Goal: Transaction & Acquisition: Purchase product/service

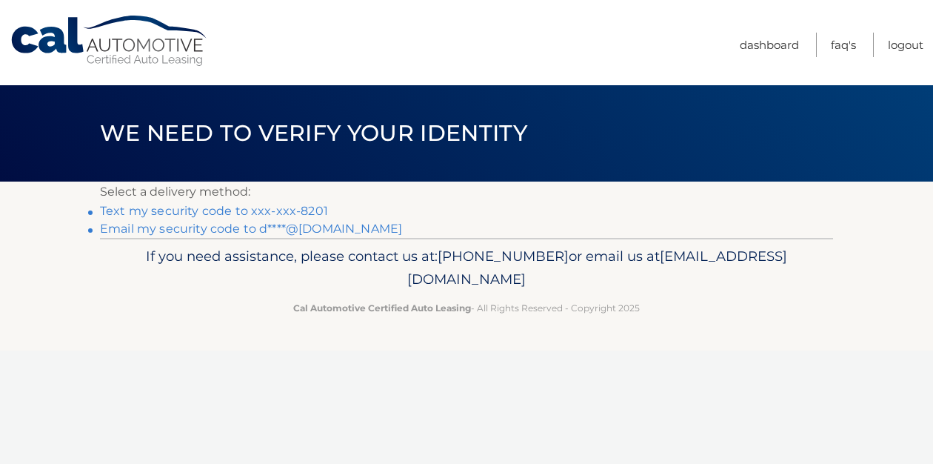
click at [221, 208] on link "Text my security code to xxx-xxx-8201" at bounding box center [214, 211] width 228 height 14
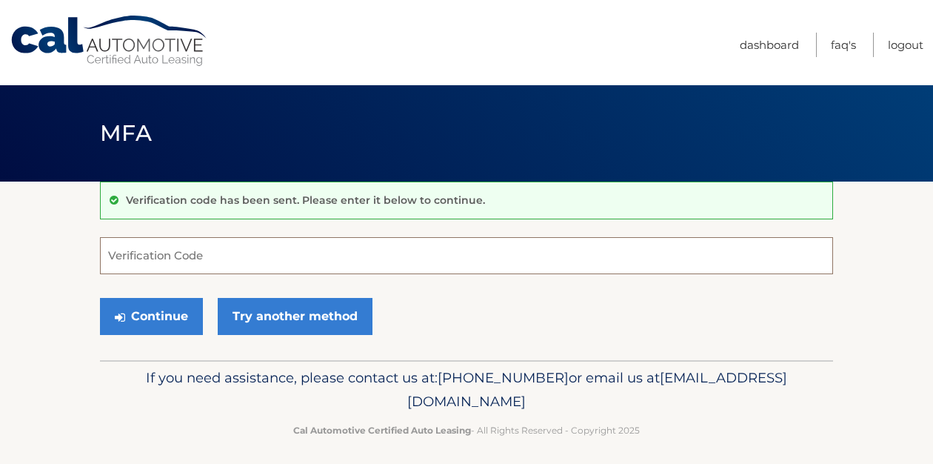
click at [201, 260] on input "Verification Code" at bounding box center [466, 255] width 733 height 37
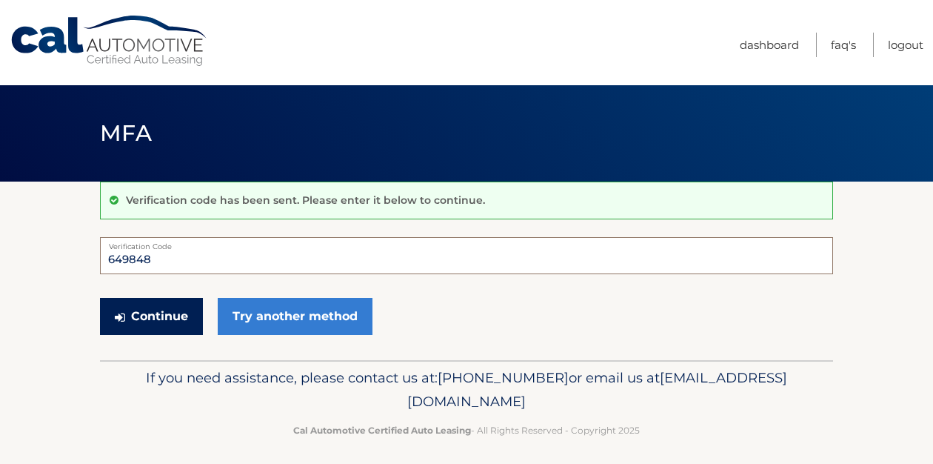
type input "649848"
click at [176, 312] on button "Continue" at bounding box center [151, 316] width 103 height 37
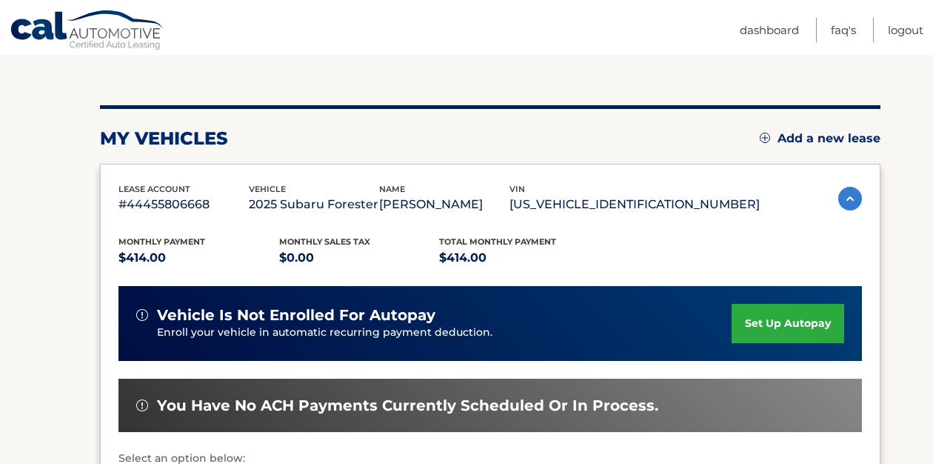
scroll to position [141, 0]
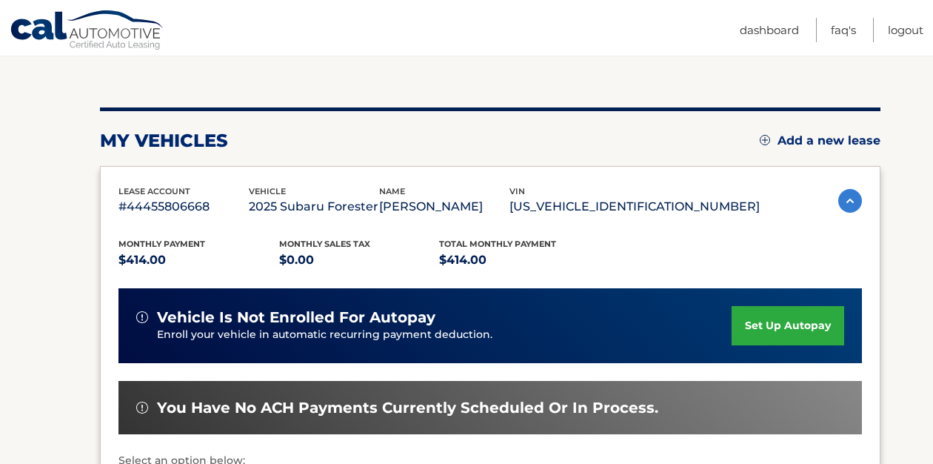
click at [251, 398] on span "You have no ACH payments currently scheduled or in process." at bounding box center [407, 407] width 501 height 19
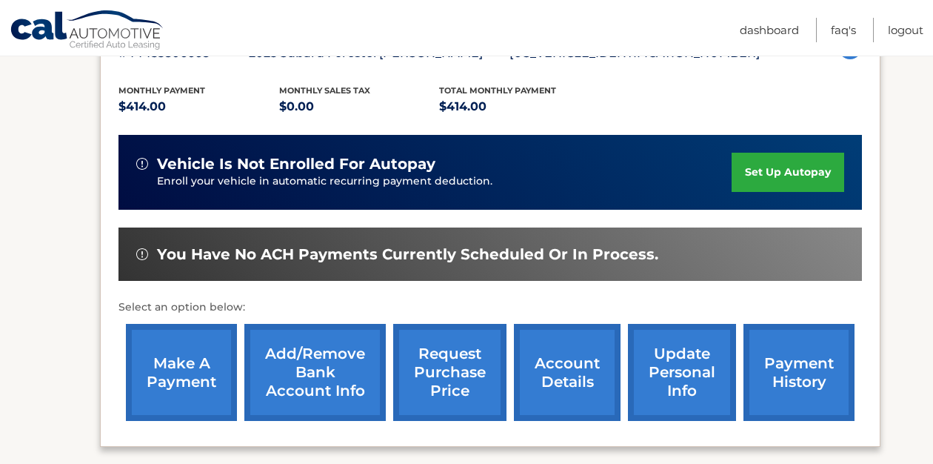
scroll to position [322, 0]
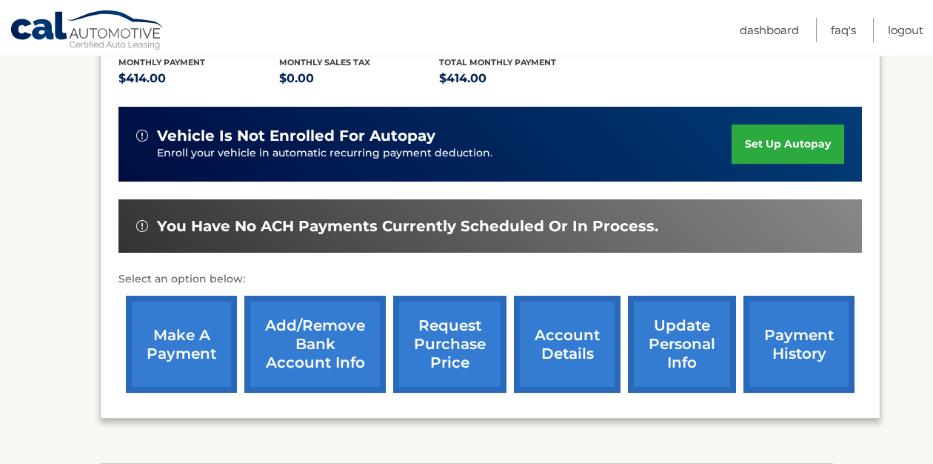
click at [167, 352] on link "make a payment" at bounding box center [181, 343] width 111 height 97
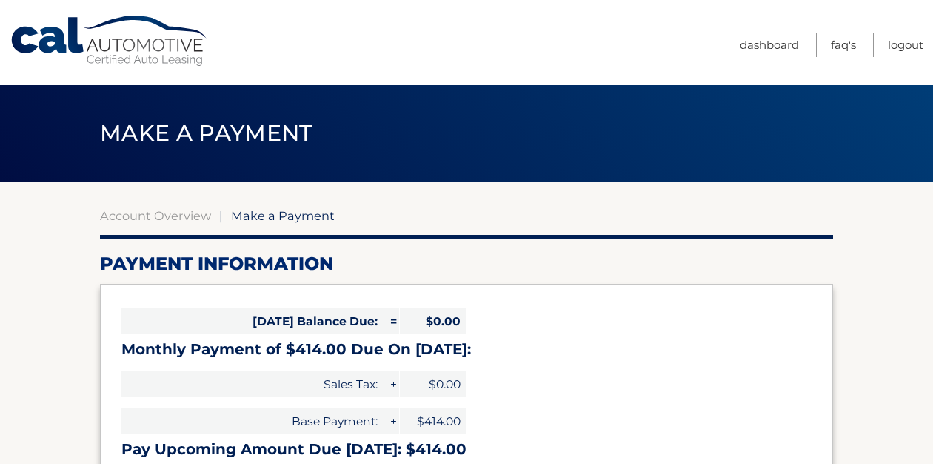
select select "NjdhN2NhZmItYjEyYS00N2ZlLTlkN2ItYjE5NTE0ZmY1OTRi"
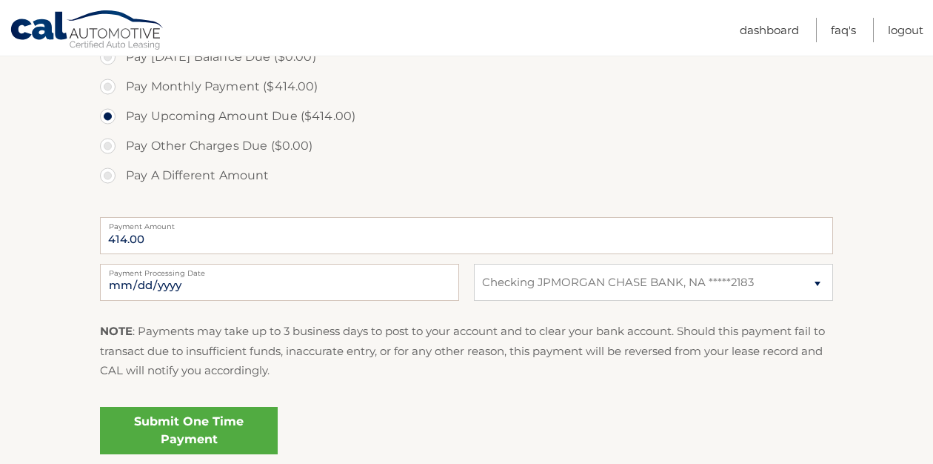
scroll to position [473, 0]
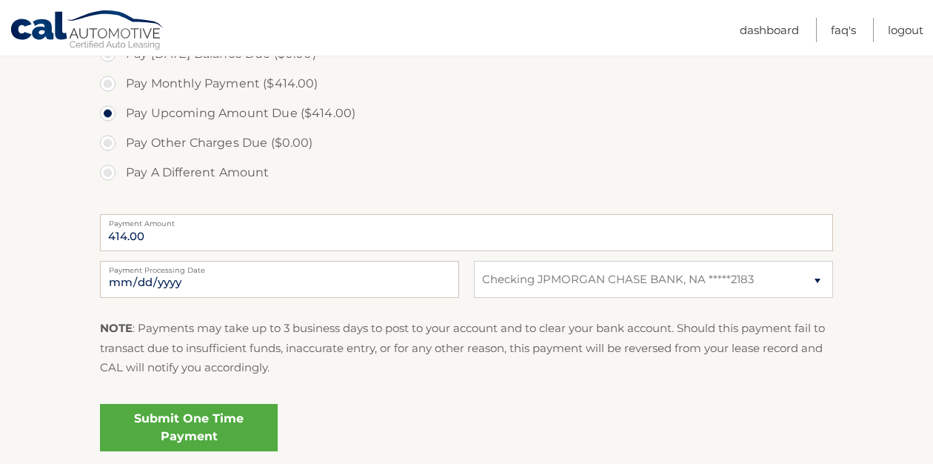
click at [182, 418] on link "Submit One Time Payment" at bounding box center [189, 427] width 178 height 47
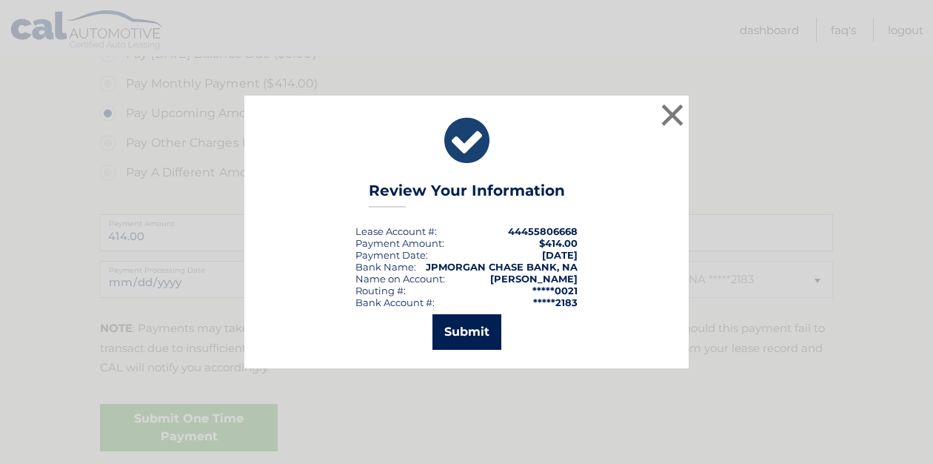
click at [472, 333] on button "Submit" at bounding box center [466, 332] width 69 height 36
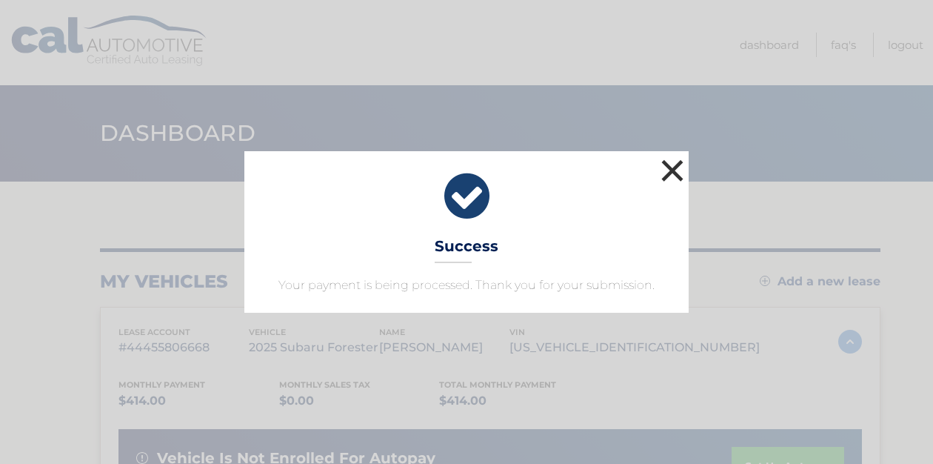
click at [679, 164] on button "×" at bounding box center [672, 170] width 30 height 30
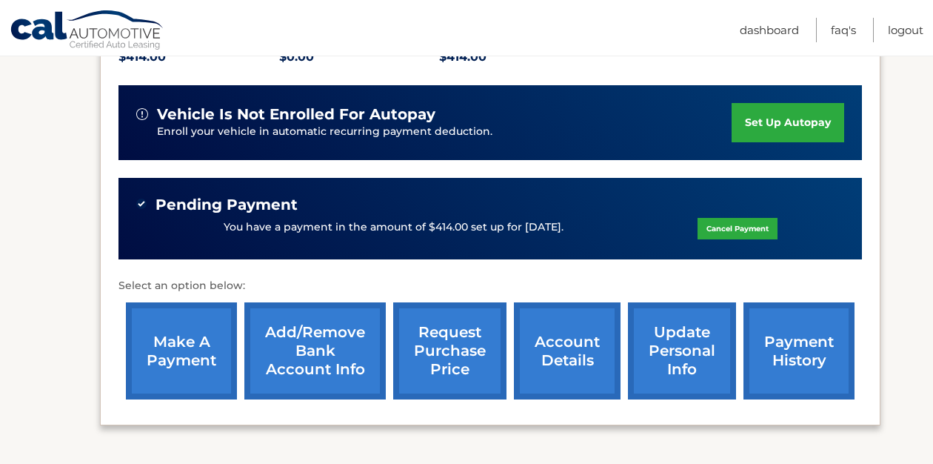
scroll to position [341, 0]
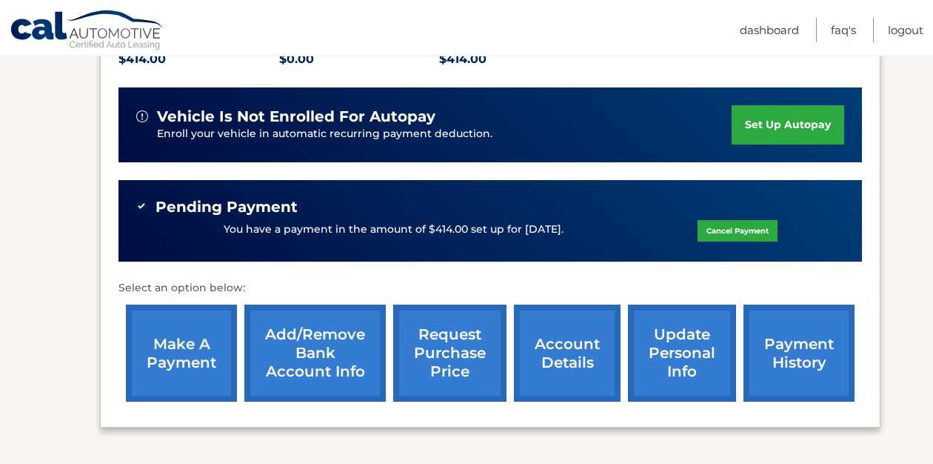
click at [481, 227] on p "You have a payment in the amount of $414.00 set up for 10/6/2025." at bounding box center [394, 229] width 340 height 16
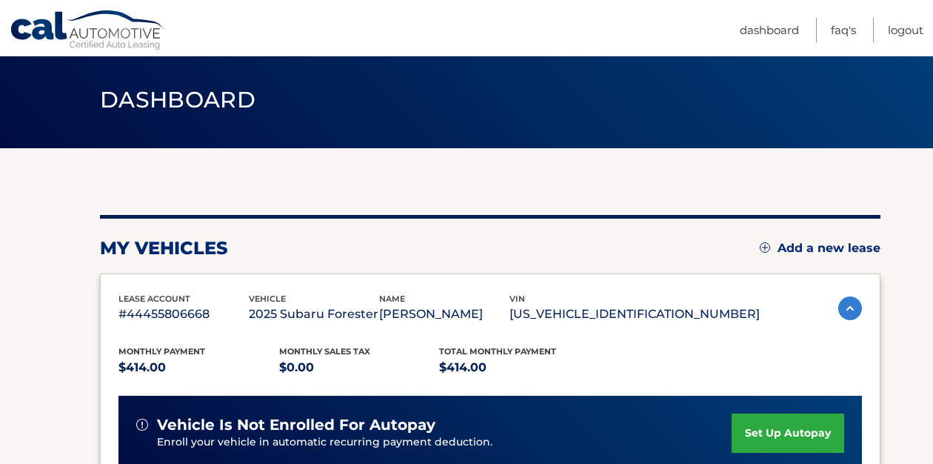
scroll to position [0, 0]
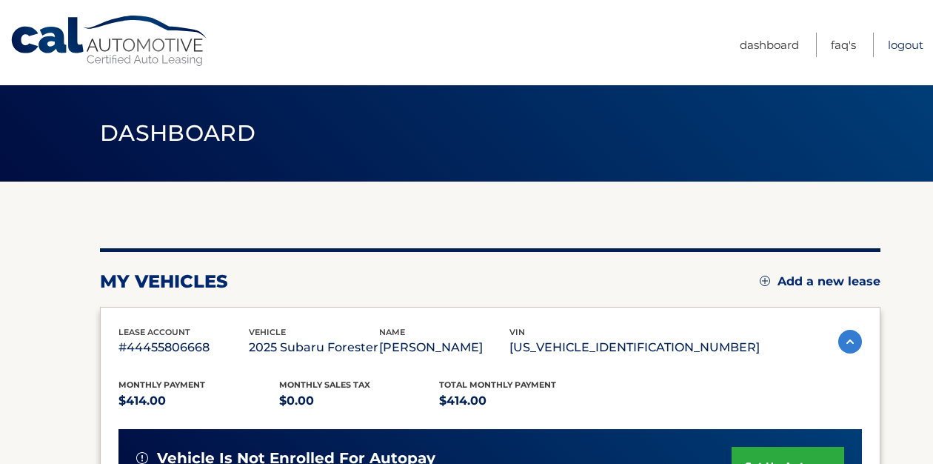
click at [909, 44] on link "Logout" at bounding box center [906, 45] width 36 height 24
